Goal: Navigation & Orientation: Find specific page/section

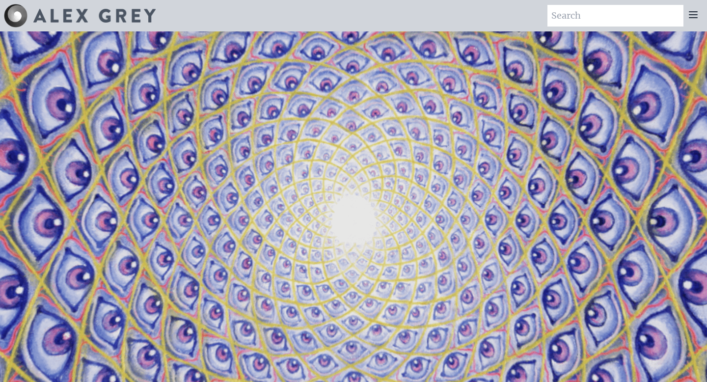
click at [692, 19] on icon at bounding box center [693, 15] width 12 height 12
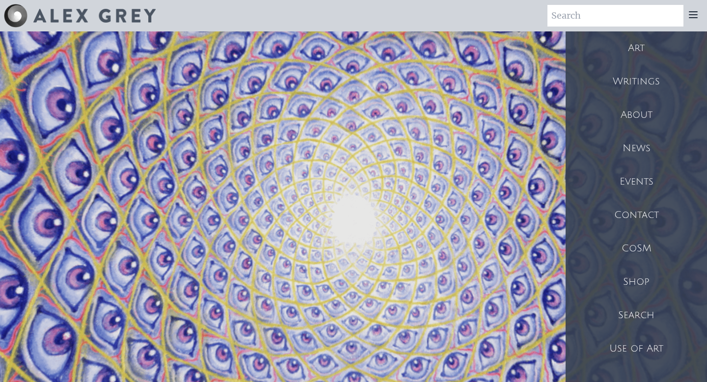
click at [648, 49] on div "Art" at bounding box center [636, 47] width 141 height 33
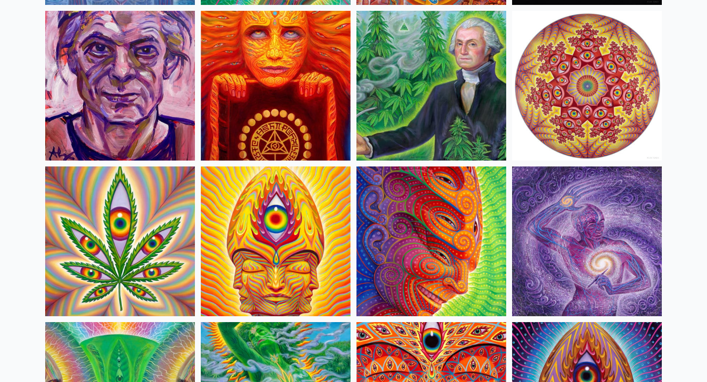
scroll to position [1656, 0]
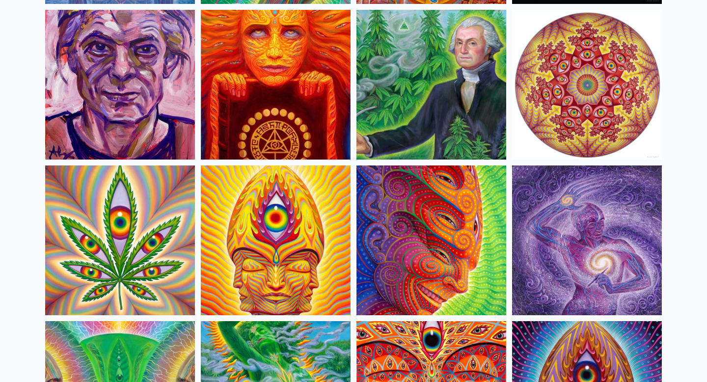
click at [422, 235] on img at bounding box center [431, 240] width 150 height 150
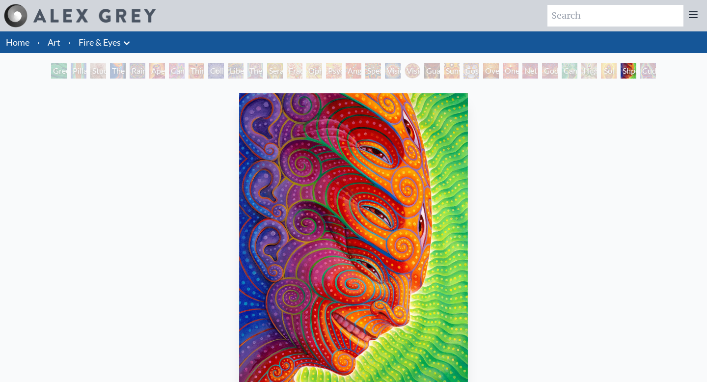
click at [693, 15] on icon at bounding box center [693, 15] width 8 height 6
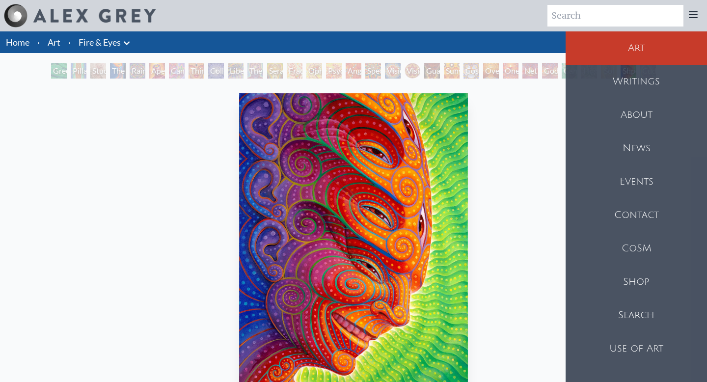
click at [631, 123] on div "About" at bounding box center [636, 114] width 141 height 33
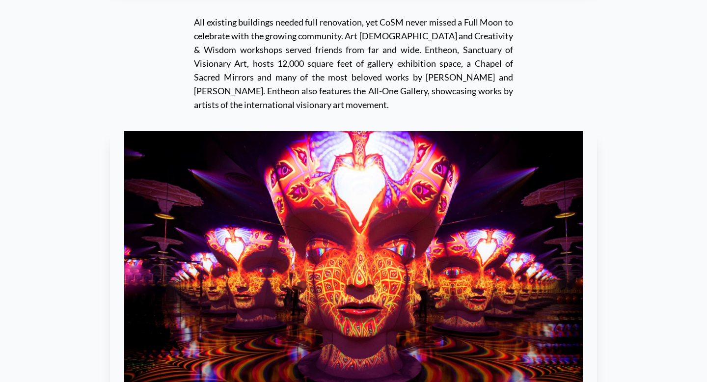
scroll to position [9698, 0]
